Goal: Information Seeking & Learning: Learn about a topic

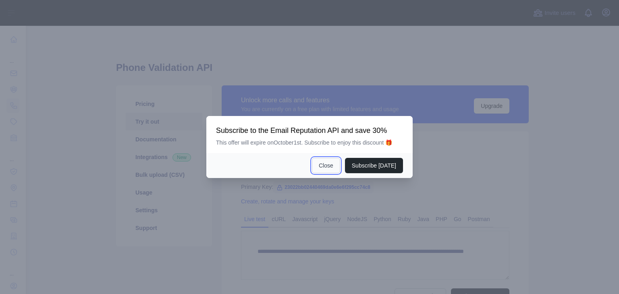
click at [328, 164] on button "Close" at bounding box center [326, 165] width 28 height 15
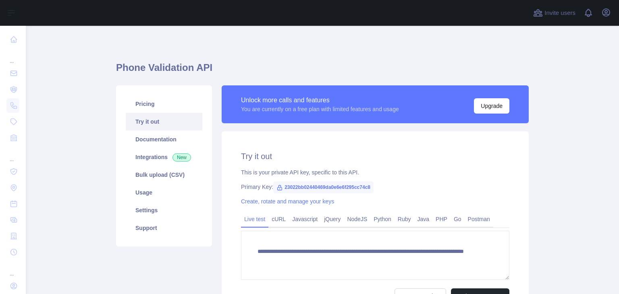
scroll to position [88, 0]
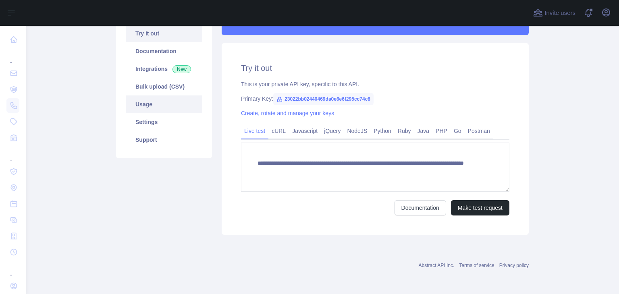
click at [131, 106] on link "Usage" at bounding box center [164, 104] width 77 height 18
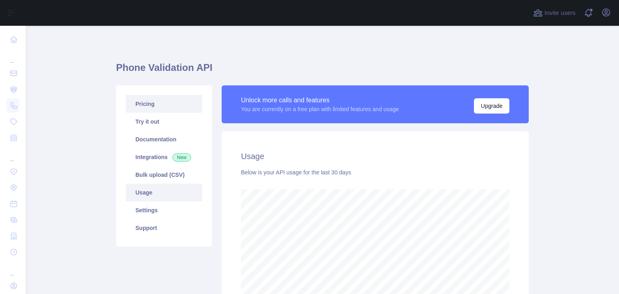
click at [140, 109] on link "Pricing" at bounding box center [164, 104] width 77 height 18
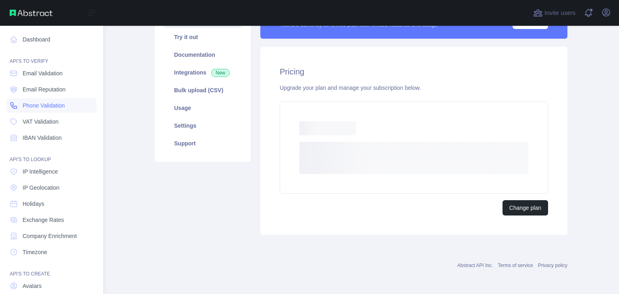
click at [13, 102] on icon at bounding box center [14, 106] width 8 height 8
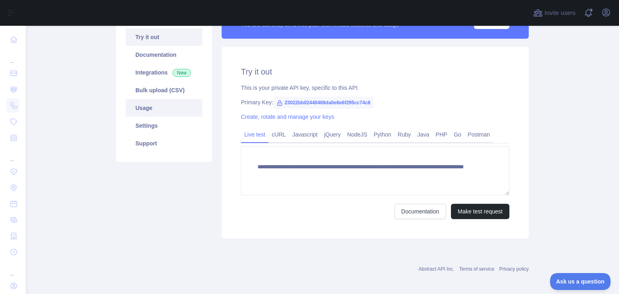
click at [162, 112] on link "Usage" at bounding box center [164, 108] width 77 height 18
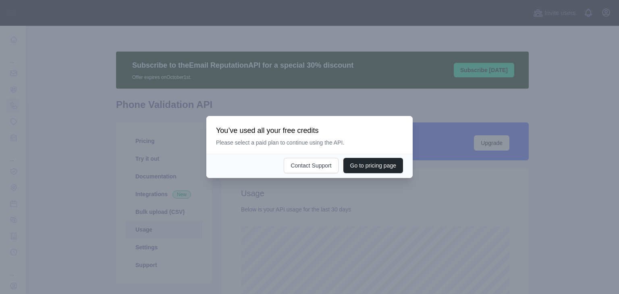
scroll to position [268, 587]
click at [310, 204] on div at bounding box center [309, 147] width 619 height 294
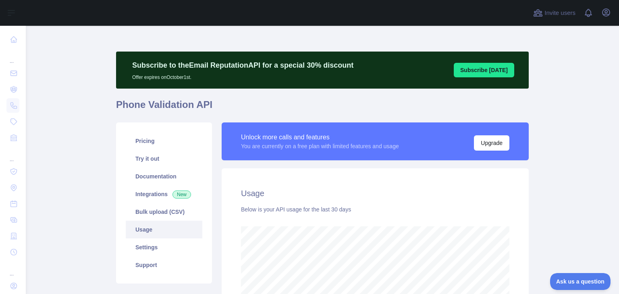
scroll to position [0, 0]
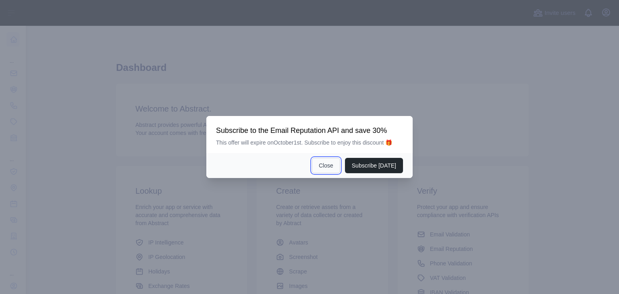
click at [327, 168] on button "Close" at bounding box center [326, 165] width 28 height 15
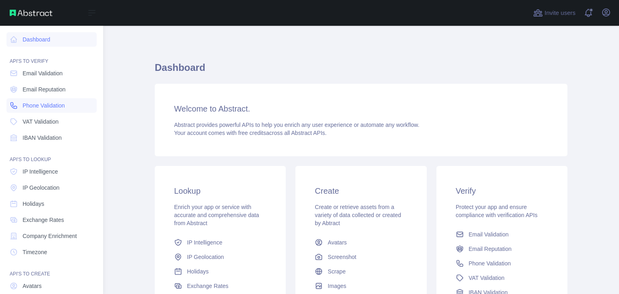
click at [35, 107] on span "Phone Validation" at bounding box center [44, 106] width 42 height 8
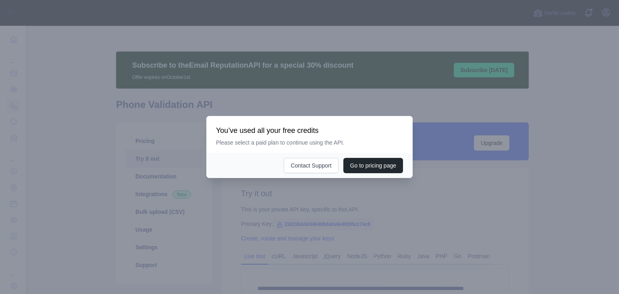
click at [313, 230] on div at bounding box center [309, 147] width 619 height 294
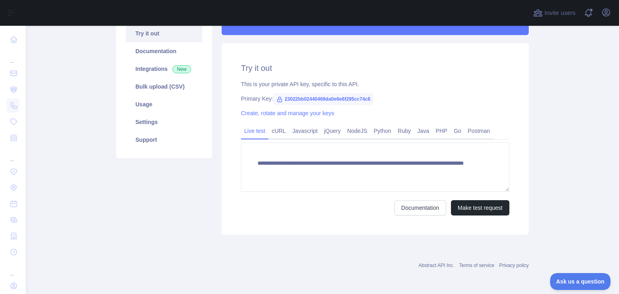
scroll to position [125, 0]
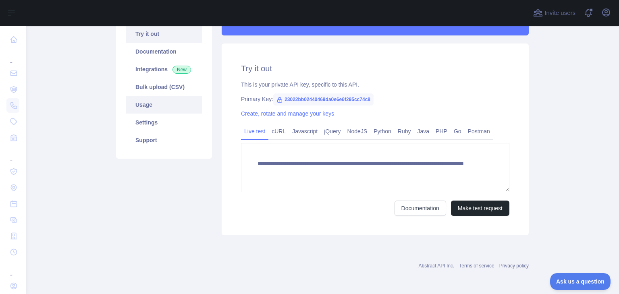
click at [163, 104] on link "Usage" at bounding box center [164, 105] width 77 height 18
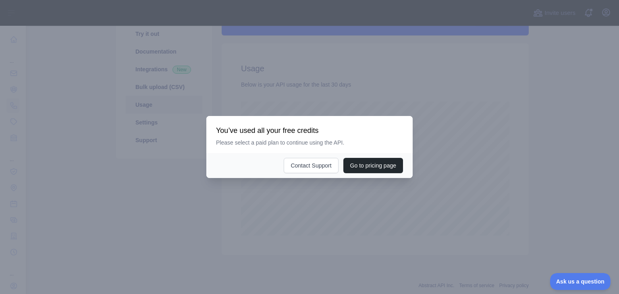
scroll to position [268, 587]
click at [366, 221] on div at bounding box center [309, 147] width 619 height 294
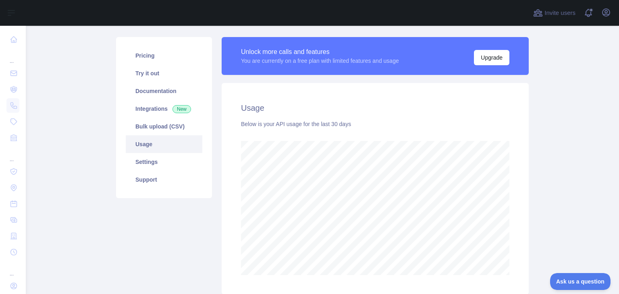
scroll to position [85, 0]
